Goal: Obtain resource: Download file/media

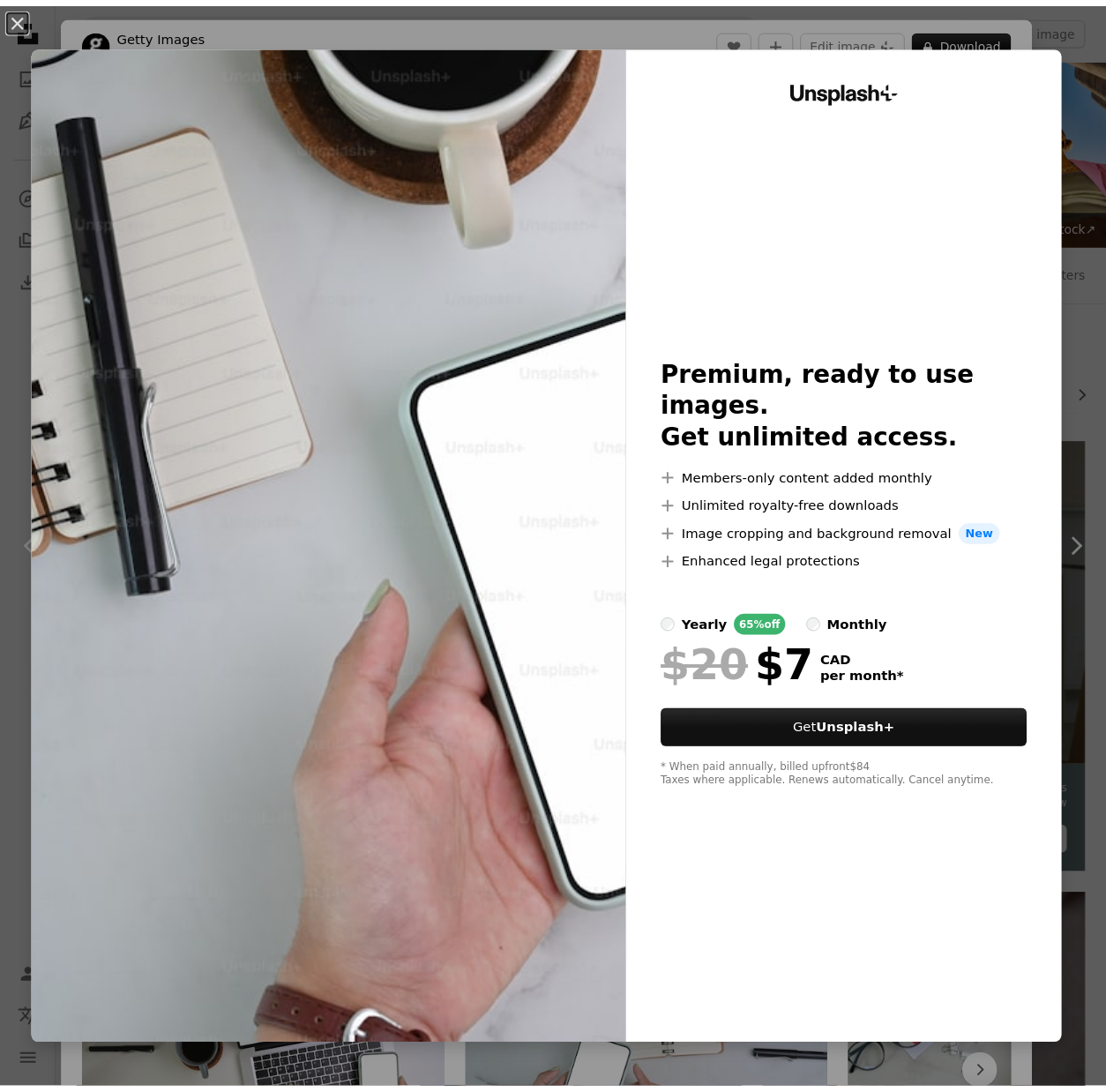
scroll to position [1266, 0]
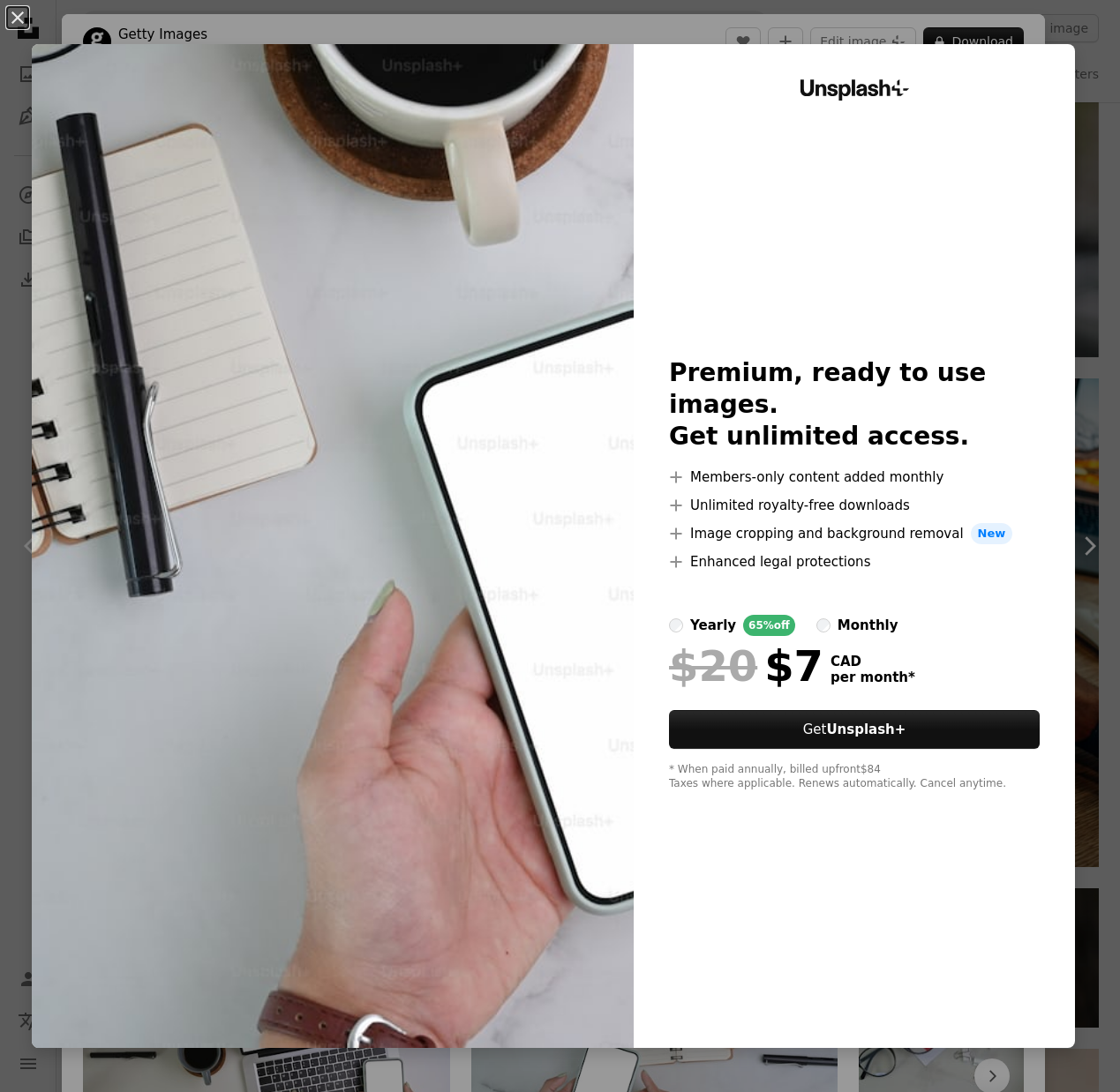
click at [521, 153] on img at bounding box center [332, 546] width 601 height 1004
click at [1002, 16] on div "An X shape Unsplash+ Premium, ready to use images. Get unlimited access. A plus…" at bounding box center [560, 546] width 1120 height 1092
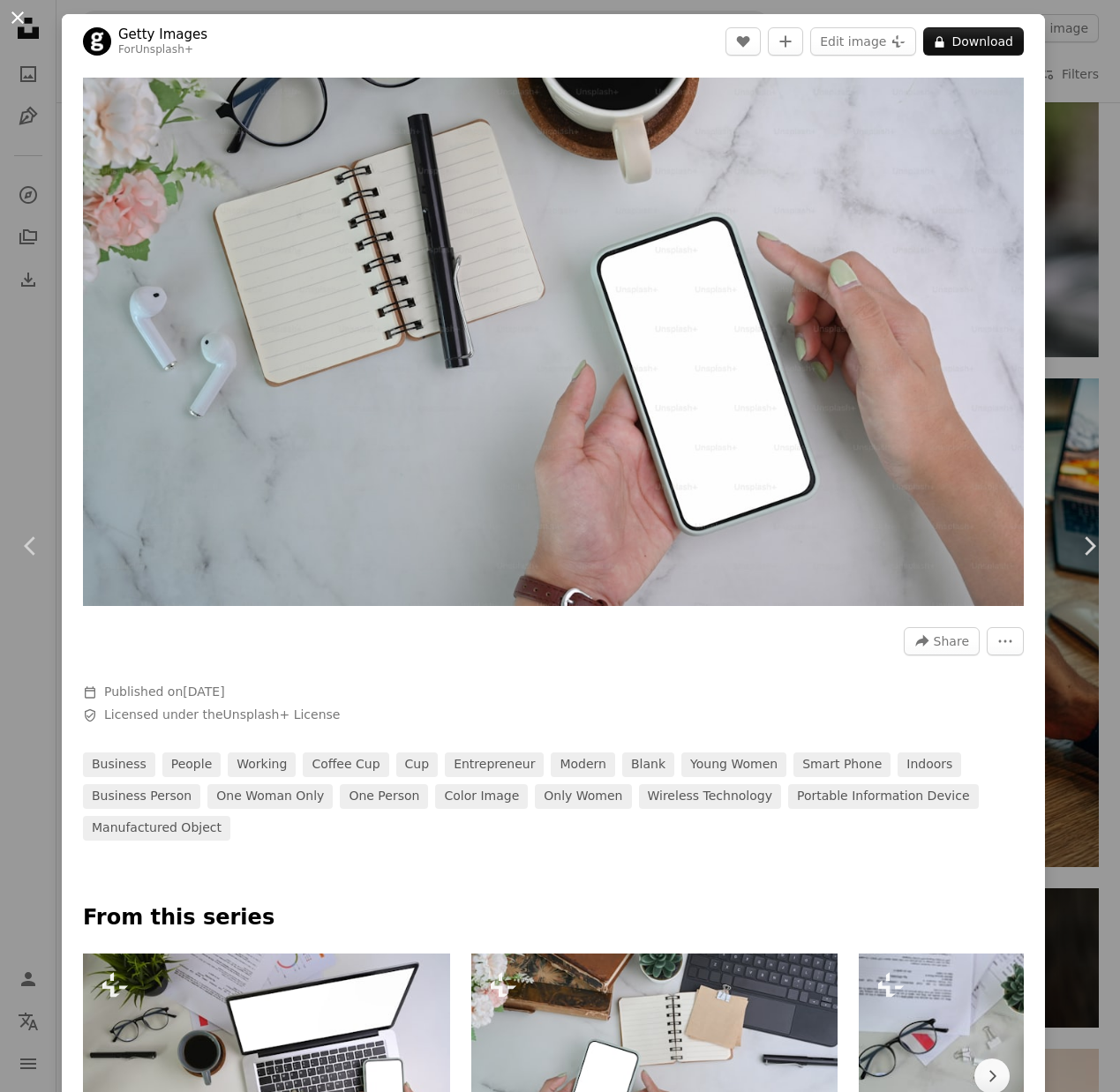
click at [23, 20] on button "An X shape" at bounding box center [17, 17] width 21 height 21
